Goal: Information Seeking & Learning: Learn about a topic

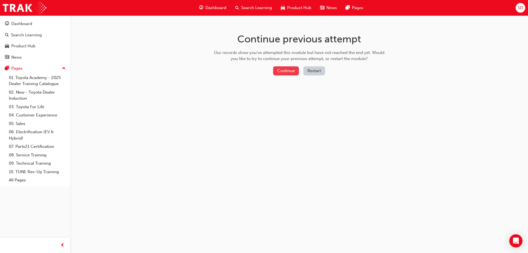
click at [288, 73] on button "Continue" at bounding box center [286, 70] width 26 height 9
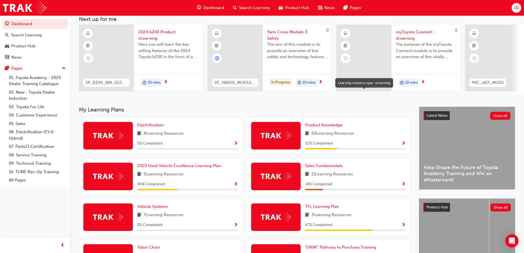
scroll to position [110, 0]
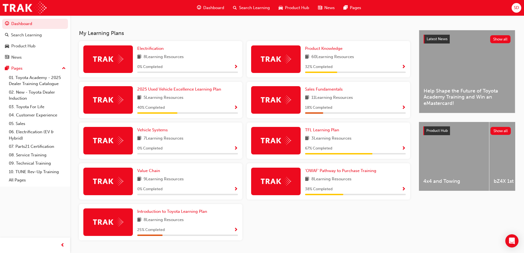
click at [271, 180] on img at bounding box center [276, 181] width 30 height 9
click at [403, 190] on span "Show Progress" at bounding box center [403, 189] width 4 height 5
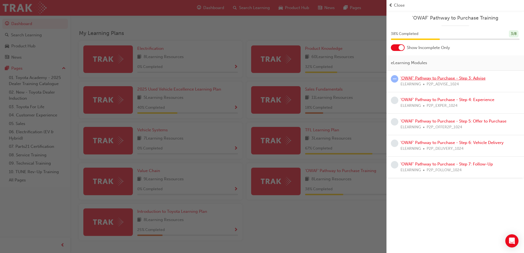
click at [414, 79] on link "'OWAF' Pathway to Purchase - Step 3: Advise" at bounding box center [442, 78] width 85 height 5
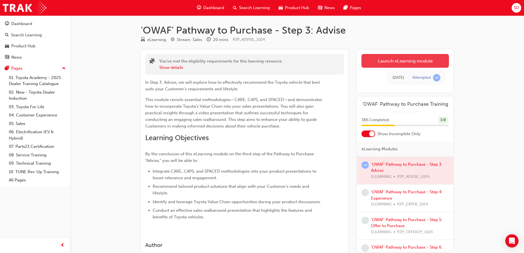
click at [408, 56] on link "Launch eLearning module" at bounding box center [404, 61] width 87 height 14
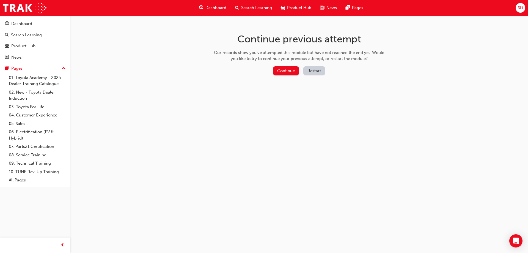
click at [315, 71] on button "Restart" at bounding box center [314, 70] width 22 height 9
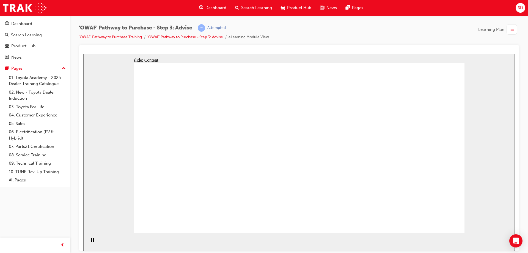
drag, startPoint x: 308, startPoint y: 219, endPoint x: 302, endPoint y: 218, distance: 5.9
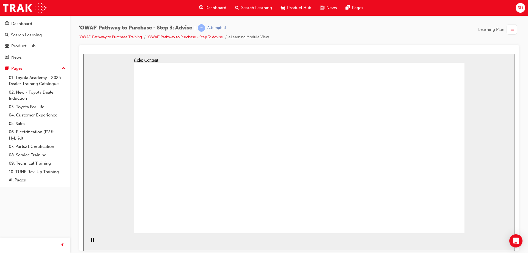
drag, startPoint x: 245, startPoint y: 106, endPoint x: 277, endPoint y: 108, distance: 31.9
drag, startPoint x: 277, startPoint y: 108, endPoint x: 314, endPoint y: 107, distance: 36.6
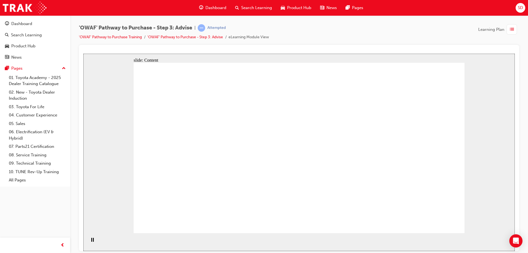
drag, startPoint x: 354, startPoint y: 104, endPoint x: 304, endPoint y: 142, distance: 63.0
drag, startPoint x: 263, startPoint y: 140, endPoint x: 314, endPoint y: 144, distance: 51.3
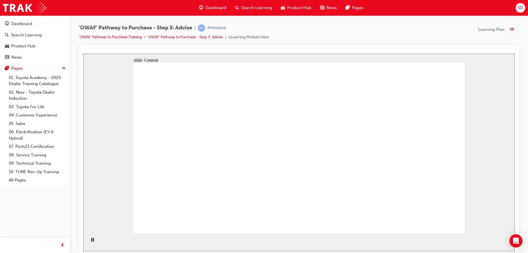
drag, startPoint x: 314, startPoint y: 144, endPoint x: 323, endPoint y: 145, distance: 8.9
drag, startPoint x: 163, startPoint y: 194, endPoint x: 227, endPoint y: 181, distance: 65.3
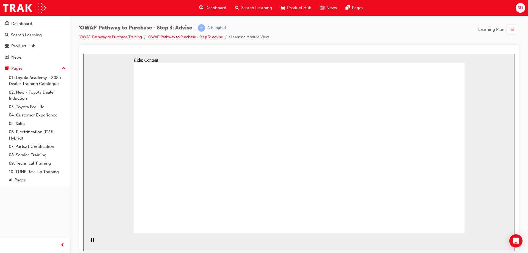
drag, startPoint x: 234, startPoint y: 180, endPoint x: 240, endPoint y: 180, distance: 5.8
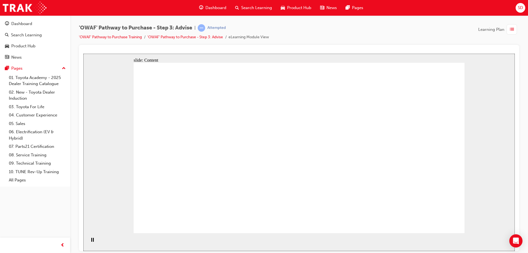
drag, startPoint x: 350, startPoint y: 144, endPoint x: 321, endPoint y: 170, distance: 38.8
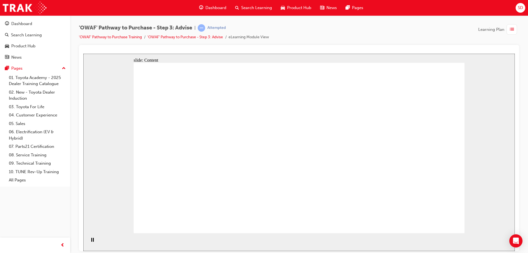
drag, startPoint x: 418, startPoint y: 228, endPoint x: 421, endPoint y: 210, distance: 17.9
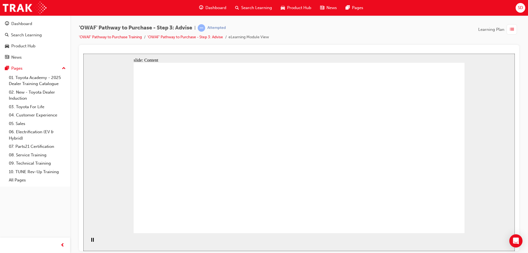
drag, startPoint x: 349, startPoint y: 207, endPoint x: 371, endPoint y: 149, distance: 61.7
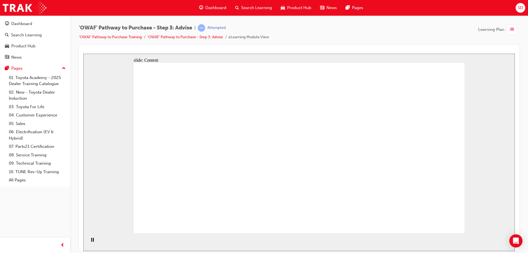
drag, startPoint x: 300, startPoint y: 206, endPoint x: 300, endPoint y: 202, distance: 3.9
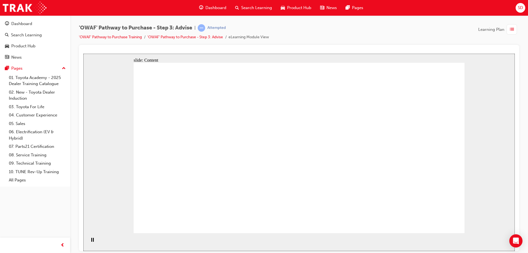
drag, startPoint x: 294, startPoint y: 206, endPoint x: 295, endPoint y: 200, distance: 5.9
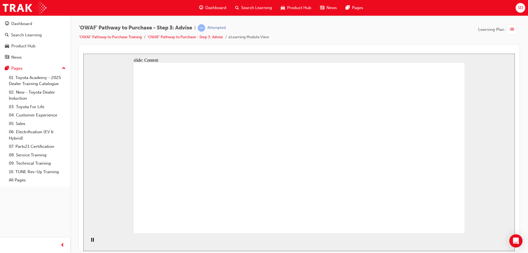
drag, startPoint x: 217, startPoint y: 160, endPoint x: 303, endPoint y: 128, distance: 91.7
drag, startPoint x: 169, startPoint y: 155, endPoint x: 169, endPoint y: 149, distance: 5.8
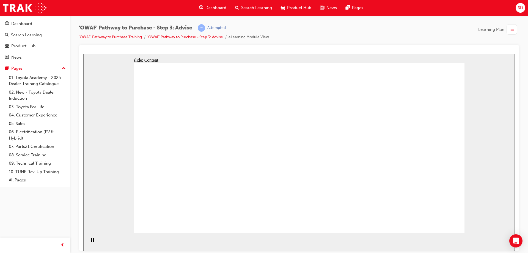
drag, startPoint x: 340, startPoint y: 125, endPoint x: 429, endPoint y: 68, distance: 105.5
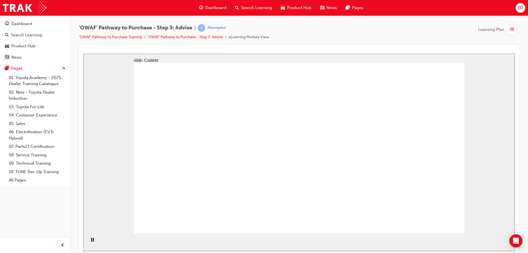
drag, startPoint x: 429, startPoint y: 68, endPoint x: 440, endPoint y: 109, distance: 43.1
drag, startPoint x: 440, startPoint y: 112, endPoint x: 425, endPoint y: 149, distance: 40.6
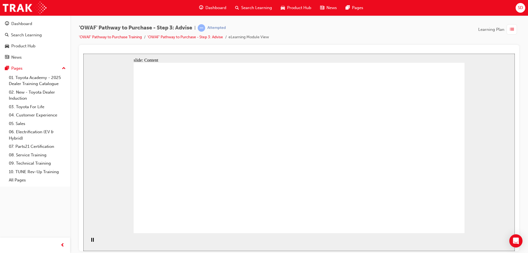
drag, startPoint x: 338, startPoint y: 151, endPoint x: 333, endPoint y: 149, distance: 5.0
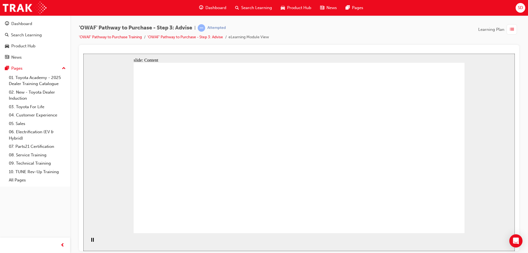
drag, startPoint x: 322, startPoint y: 148, endPoint x: 319, endPoint y: 148, distance: 3.6
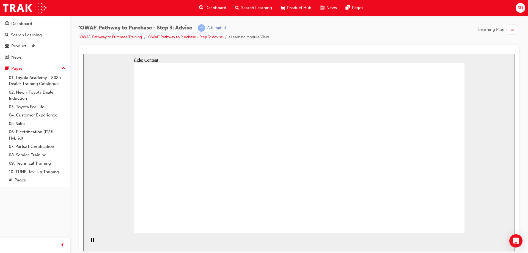
drag, startPoint x: 285, startPoint y: 157, endPoint x: 282, endPoint y: 162, distance: 5.3
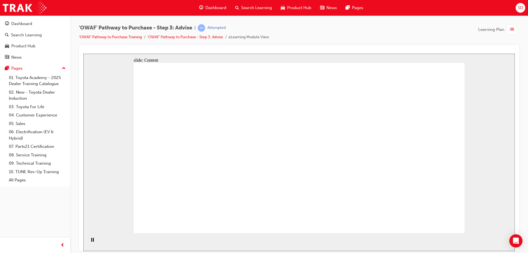
click at [114, 142] on div "slide: Content Rectangle 1 Rectangle 5 Rectangle 1 Rectangle 2 Left Hand Side o…" at bounding box center [298, 151] width 431 height 197
click at [124, 75] on div "slide: Content Rectangle 1 Rectangle 5 Rectangle 1 Rectangle 2 Left Hand Side o…" at bounding box center [298, 151] width 431 height 197
drag, startPoint x: 211, startPoint y: 83, endPoint x: 279, endPoint y: 89, distance: 68.2
drag, startPoint x: 320, startPoint y: 89, endPoint x: 431, endPoint y: 86, distance: 111.4
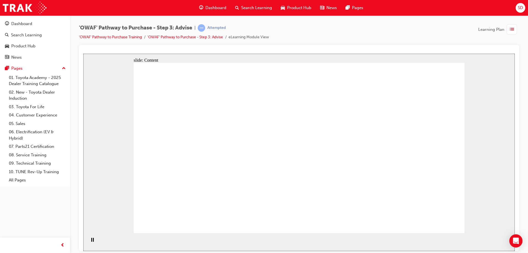
drag, startPoint x: 431, startPoint y: 86, endPoint x: 432, endPoint y: 133, distance: 46.7
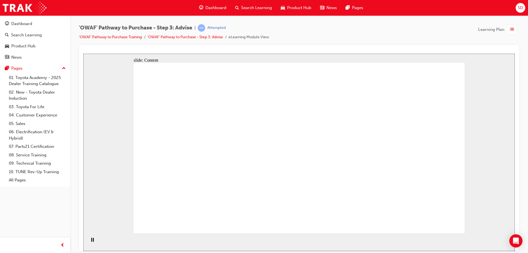
drag, startPoint x: 283, startPoint y: 213, endPoint x: 280, endPoint y: 214, distance: 3.1
drag, startPoint x: 161, startPoint y: 216, endPoint x: 97, endPoint y: 213, distance: 64.1
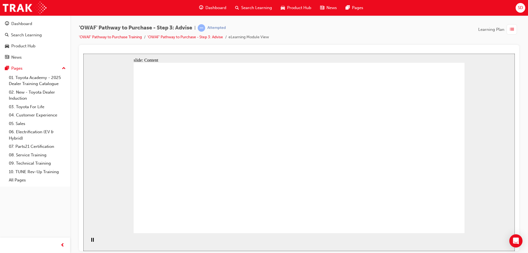
drag, startPoint x: 97, startPoint y: 213, endPoint x: 91, endPoint y: 215, distance: 5.9
click at [93, 214] on div "slide: Content Rectangle 1 Rectangle 5 Rectangle 1 Rectangle 2 Left Hand Side o…" at bounding box center [298, 151] width 431 height 197
drag, startPoint x: 109, startPoint y: 172, endPoint x: 108, endPoint y: 160, distance: 11.9
click at [109, 169] on div "slide: Content Rectangle 1 Rectangle 5 Rectangle 1 Rectangle 2 Left Hand Side o…" at bounding box center [298, 151] width 431 height 197
click at [110, 150] on div "slide: Content Rectangle 1 Rectangle 5 Rectangle 1 Rectangle 2 Left Hand Side o…" at bounding box center [298, 151] width 431 height 197
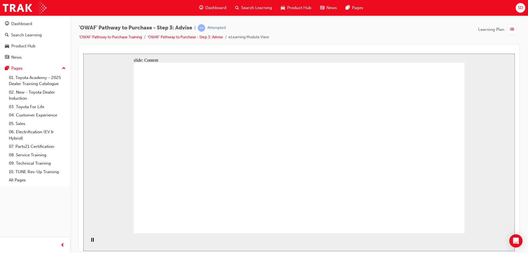
drag, startPoint x: 120, startPoint y: 104, endPoint x: 120, endPoint y: 111, distance: 6.6
click at [120, 111] on div "slide: Content Rectangle 1 Rectangle 5 Rectangle 1 Rectangle 2 Left Hand Side o…" at bounding box center [298, 151] width 431 height 197
drag, startPoint x: 382, startPoint y: 77, endPoint x: 427, endPoint y: 85, distance: 45.6
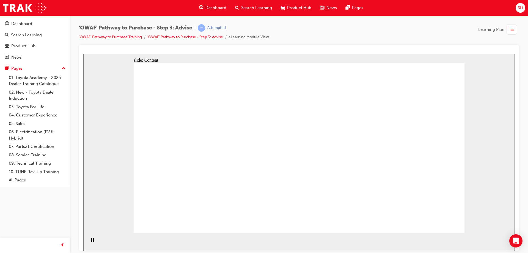
drag, startPoint x: 429, startPoint y: 85, endPoint x: 431, endPoint y: 91, distance: 6.3
drag, startPoint x: 440, startPoint y: 211, endPoint x: 450, endPoint y: 201, distance: 15.0
click at [480, 208] on div "slide: Content Rectangle 1 Rectangle 5 Rectangle 1 Rectangle 2 Left Hand Side o…" at bounding box center [298, 151] width 431 height 197
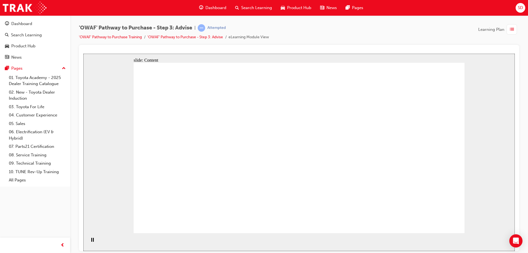
drag, startPoint x: 214, startPoint y: 121, endPoint x: 205, endPoint y: 111, distance: 14.4
drag, startPoint x: 100, startPoint y: 63, endPoint x: 134, endPoint y: 68, distance: 35.2
click at [100, 63] on div "slide: Content Rectangle 1 Rectangle 5 Rectangle 1 Rectangle 2 Left Hand Side o…" at bounding box center [298, 151] width 431 height 197
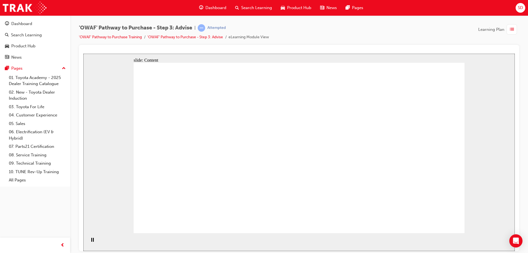
drag, startPoint x: 239, startPoint y: 79, endPoint x: 267, endPoint y: 82, distance: 28.0
drag, startPoint x: 280, startPoint y: 83, endPoint x: 385, endPoint y: 85, distance: 105.6
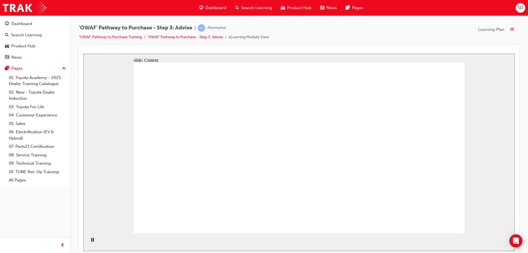
drag, startPoint x: 418, startPoint y: 84, endPoint x: 452, endPoint y: 90, distance: 34.0
drag, startPoint x: 462, startPoint y: 119, endPoint x: 468, endPoint y: 152, distance: 33.2
click at [467, 152] on div "slide: Content Rectangle 1 Rectangle 5 Rectangle 1 Rectangle 2 Left Hand Side o…" at bounding box center [298, 151] width 431 height 197
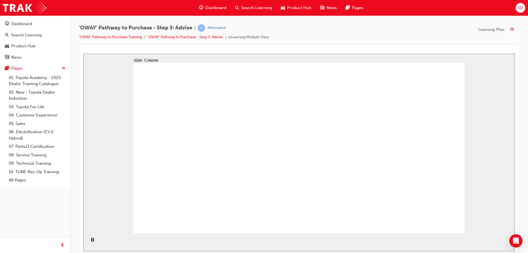
click at [470, 176] on div "slide: Content Rectangle 1 Rectangle 5 Rectangle 1 Rectangle 2 Left Hand Side o…" at bounding box center [298, 151] width 431 height 197
drag, startPoint x: 469, startPoint y: 195, endPoint x: 467, endPoint y: 198, distance: 3.9
click at [468, 197] on div "slide: Content Rectangle 1 Rectangle 5 Rectangle 1 Rectangle 2 Left Hand Side o…" at bounding box center [298, 151] width 431 height 197
drag, startPoint x: 461, startPoint y: 214, endPoint x: 453, endPoint y: 227, distance: 15.3
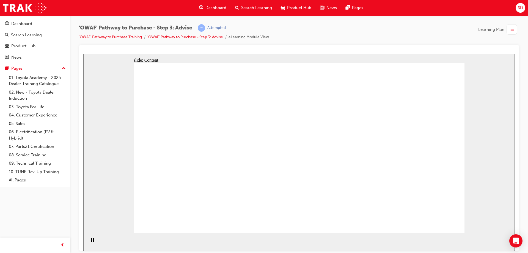
drag, startPoint x: 434, startPoint y: 228, endPoint x: 388, endPoint y: 228, distance: 46.7
drag, startPoint x: 388, startPoint y: 228, endPoint x: 348, endPoint y: 226, distance: 40.0
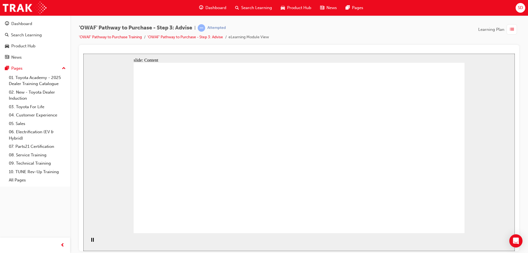
drag, startPoint x: 272, startPoint y: 217, endPoint x: 240, endPoint y: 217, distance: 31.3
drag, startPoint x: 231, startPoint y: 216, endPoint x: 181, endPoint y: 214, distance: 49.8
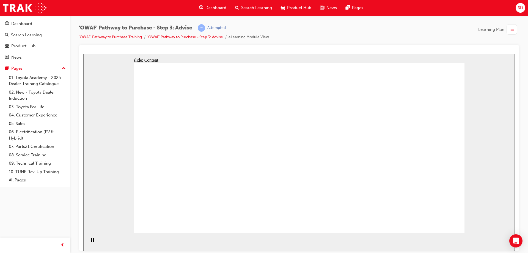
drag, startPoint x: 181, startPoint y: 214, endPoint x: 132, endPoint y: 214, distance: 48.9
drag, startPoint x: 132, startPoint y: 214, endPoint x: 97, endPoint y: 219, distance: 35.5
click at [126, 216] on div "slide: Content Rectangle 1 Rectangle 5 Rectangle 1 Rectangle 2 Left Hand Side o…" at bounding box center [298, 151] width 431 height 197
click at [97, 219] on div "slide: Content Rectangle 1 Rectangle 5 Rectangle 1 Rectangle 2 Left Hand Side o…" at bounding box center [298, 151] width 431 height 197
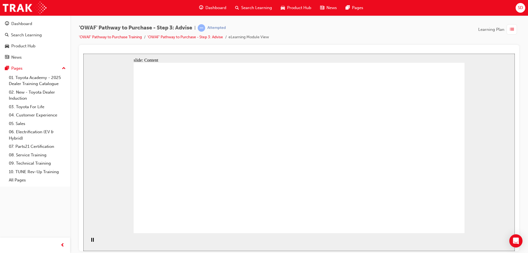
drag, startPoint x: 94, startPoint y: 208, endPoint x: 88, endPoint y: 191, distance: 18.3
click at [92, 205] on div "slide: Content Rectangle 1 Rectangle 5 Rectangle 1 Rectangle 2 Left Hand Side o…" at bounding box center [298, 151] width 431 height 197
drag, startPoint x: 87, startPoint y: 181, endPoint x: 92, endPoint y: 161, distance: 20.5
click at [87, 180] on div "slide: Content Rectangle 1 Rectangle 5 Rectangle 1 Rectangle 2 Left Hand Side o…" at bounding box center [298, 151] width 431 height 197
drag
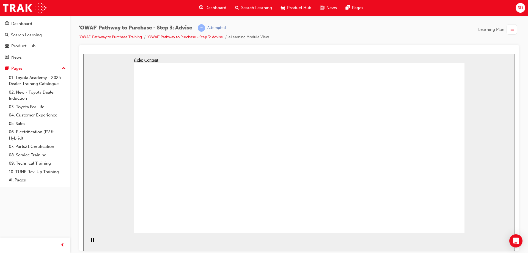
click at [126, 169] on div "slide: Content Rectangle 1 Rectangle 5 Rectangle 1 Rectangle 2 Left Hand Side o…" at bounding box center [298, 151] width 431 height 197
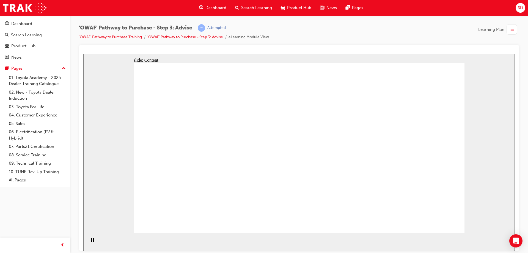
click at [447, 100] on div "slide: Content Rectangle 1 Rectangle 5 Rectangle 1 Rectangle 2 Left Hand Side o…" at bounding box center [298, 151] width 431 height 197
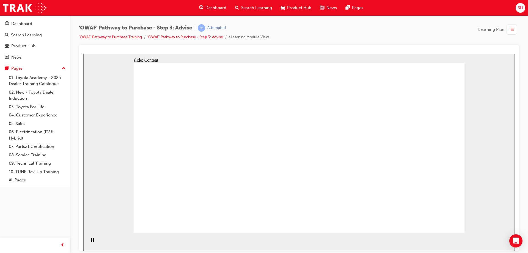
click at [494, 91] on div "slide: Content Rectangle 1 Rectangle 5 Rectangle 1 Rectangle 2 Left Hand Side o…" at bounding box center [298, 151] width 431 height 197
